Goal: Information Seeking & Learning: Understand process/instructions

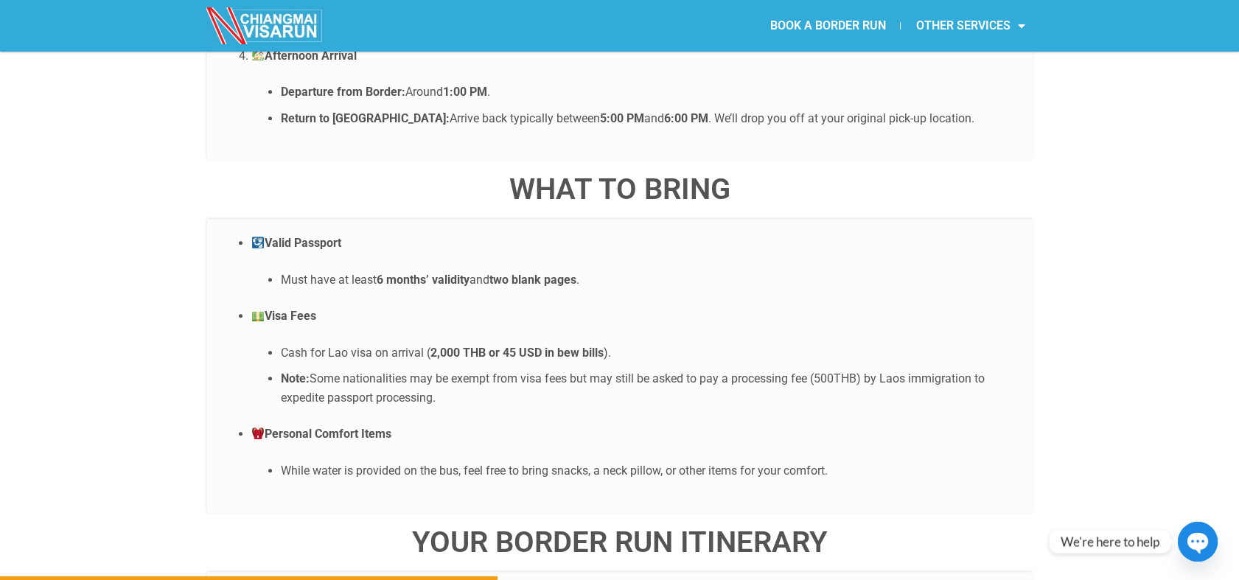
scroll to position [1922, 0]
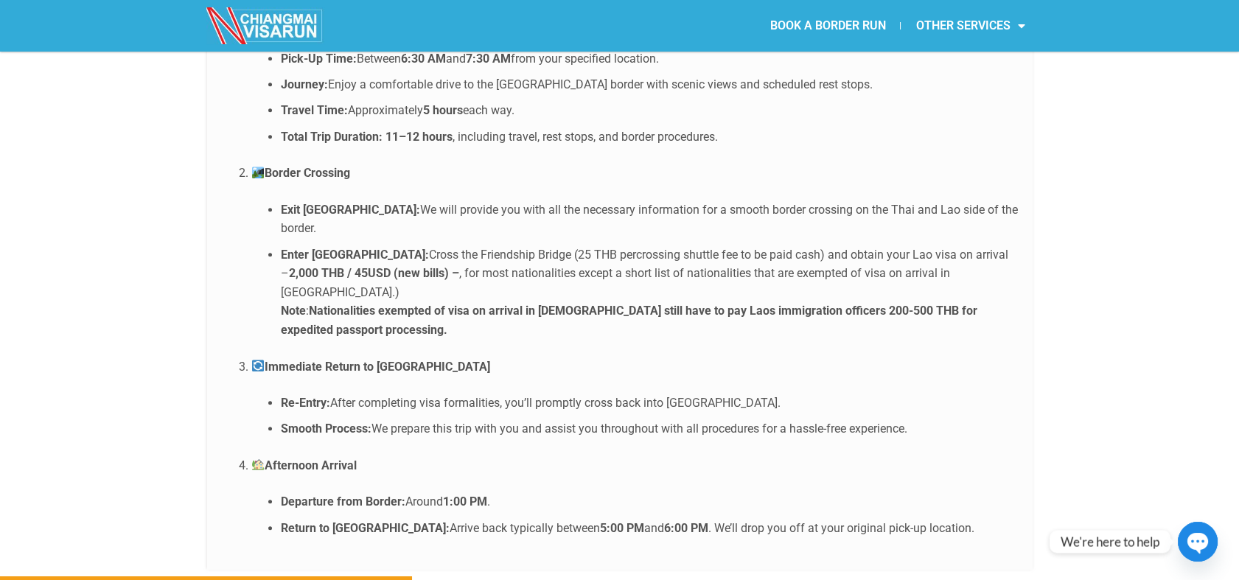
drag, startPoint x: 887, startPoint y: 242, endPoint x: 890, endPoint y: 262, distance: 20.1
click at [890, 262] on li "Enter [GEOGRAPHIC_DATA]: Cross the Friendship Bridge (25 THB percrossing shuttl…" at bounding box center [649, 292] width 737 height 94
copy strong "expedited passport processing."
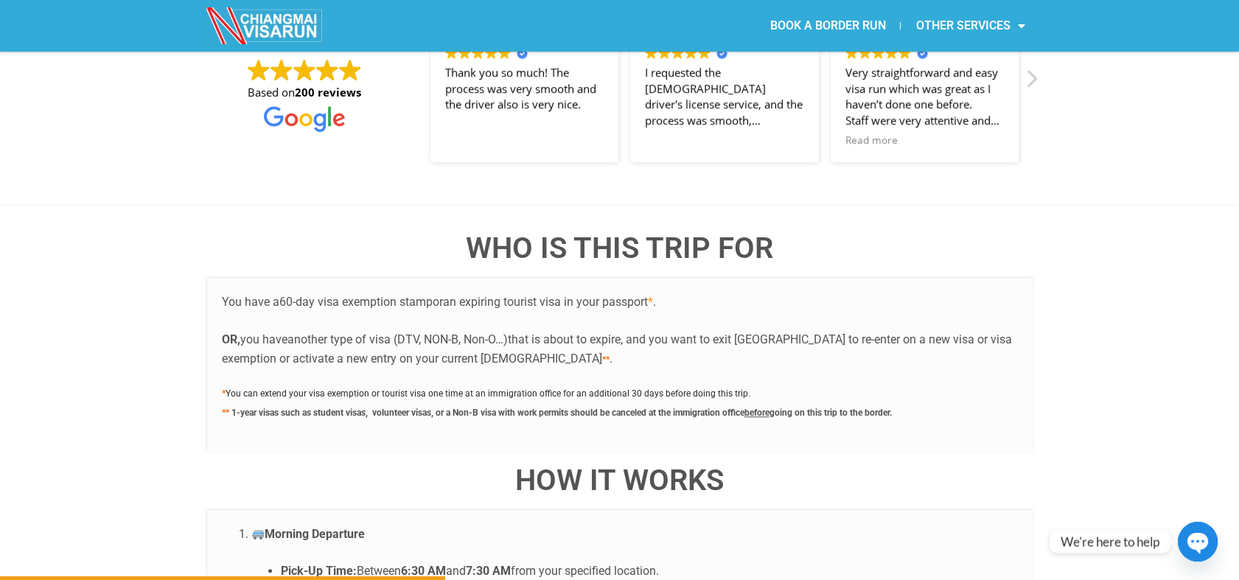
scroll to position [2437, 0]
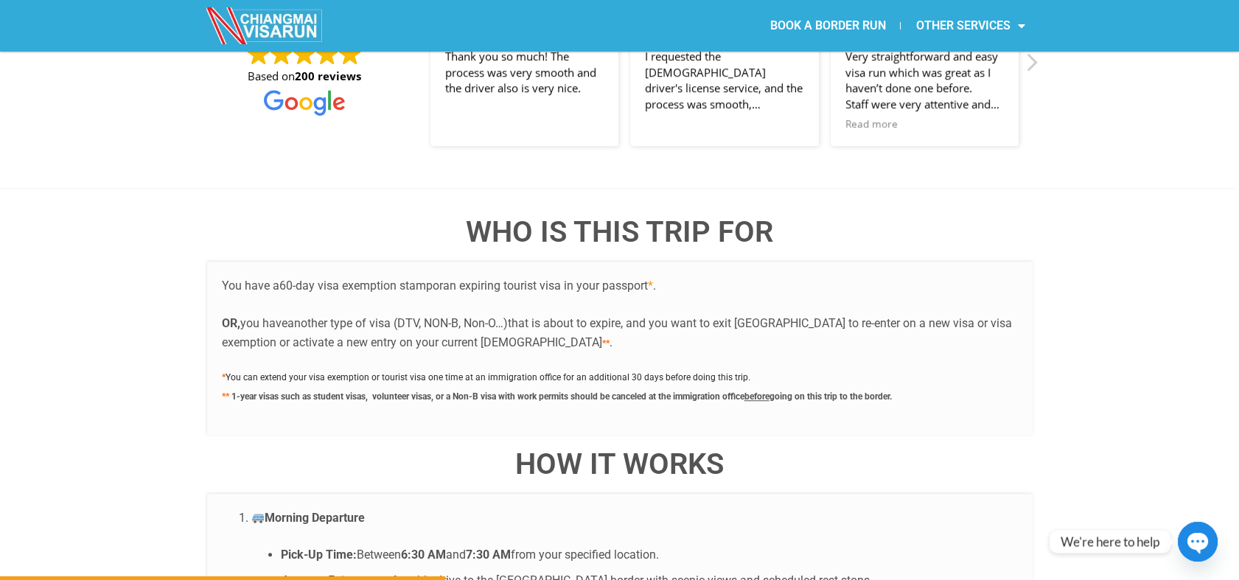
drag, startPoint x: 710, startPoint y: 341, endPoint x: 425, endPoint y: 342, distance: 285.2
click at [425, 367] on p "* You can extend your visa exemption or tourist visa one time at an immigration…" at bounding box center [620, 386] width 796 height 38
drag, startPoint x: 425, startPoint y: 342, endPoint x: 544, endPoint y: 354, distance: 120.0
click at [525, 388] on b "1-year visas such as student visas, volunteer visas, or a Non-B visa with work …" at bounding box center [561, 395] width 660 height 14
drag, startPoint x: 576, startPoint y: 355, endPoint x: 921, endPoint y: 349, distance: 345.0
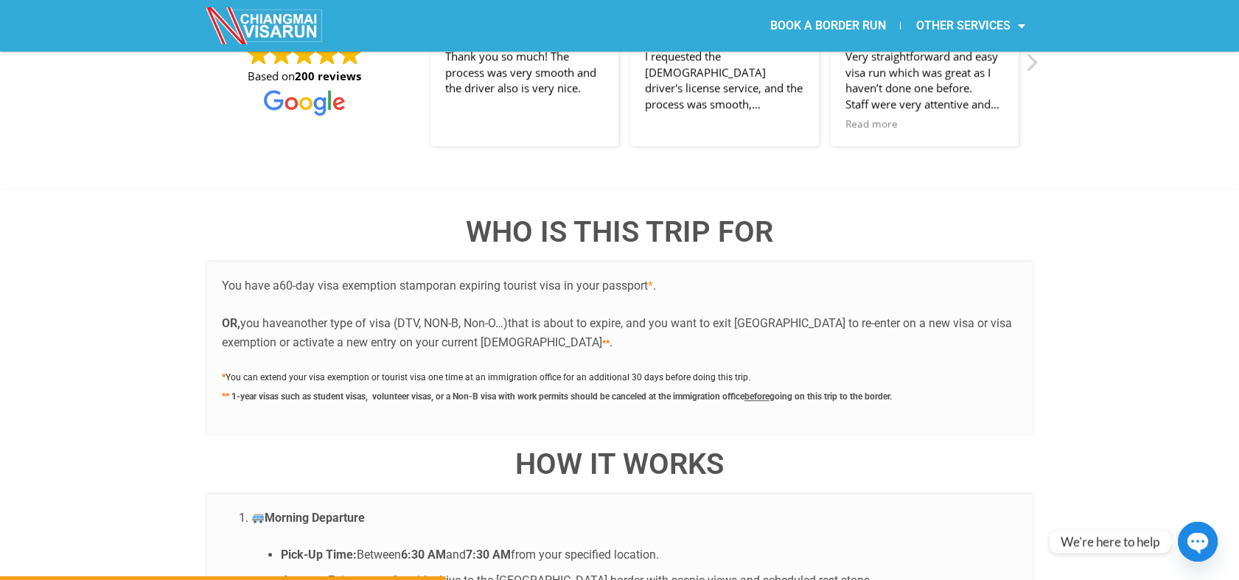
click at [921, 367] on p "* You can extend your visa exemption or tourist visa one time at an immigration…" at bounding box center [620, 386] width 796 height 38
copy b "should be canceled at the immigration office before going on this trip to the b…"
